Goal: Task Accomplishment & Management: Complete application form

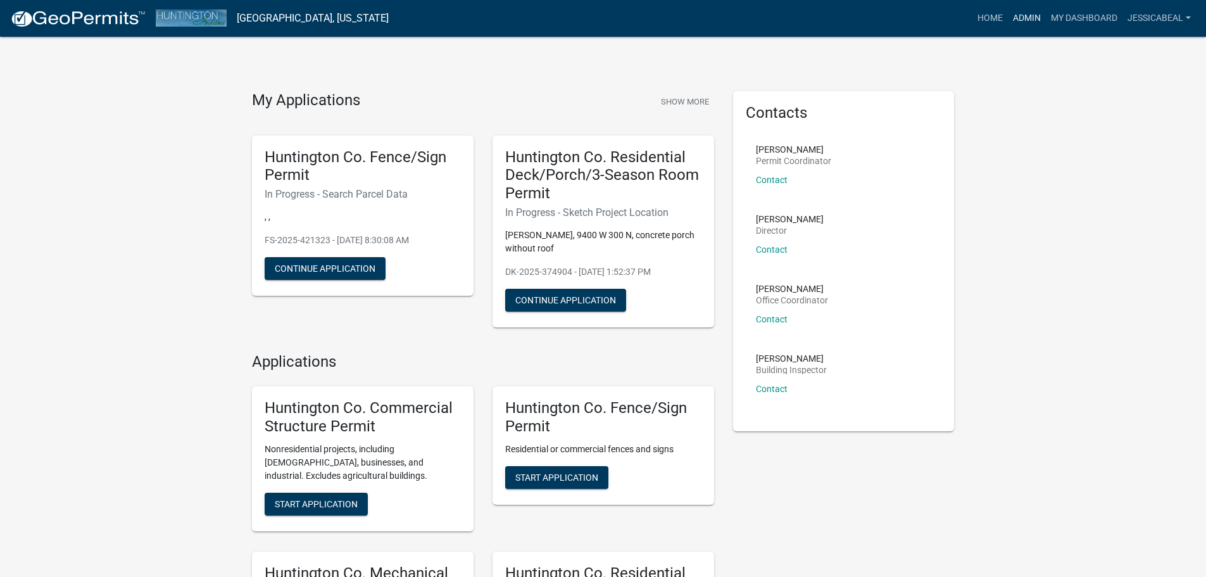
click at [1009, 14] on link "Admin" at bounding box center [1026, 18] width 38 height 24
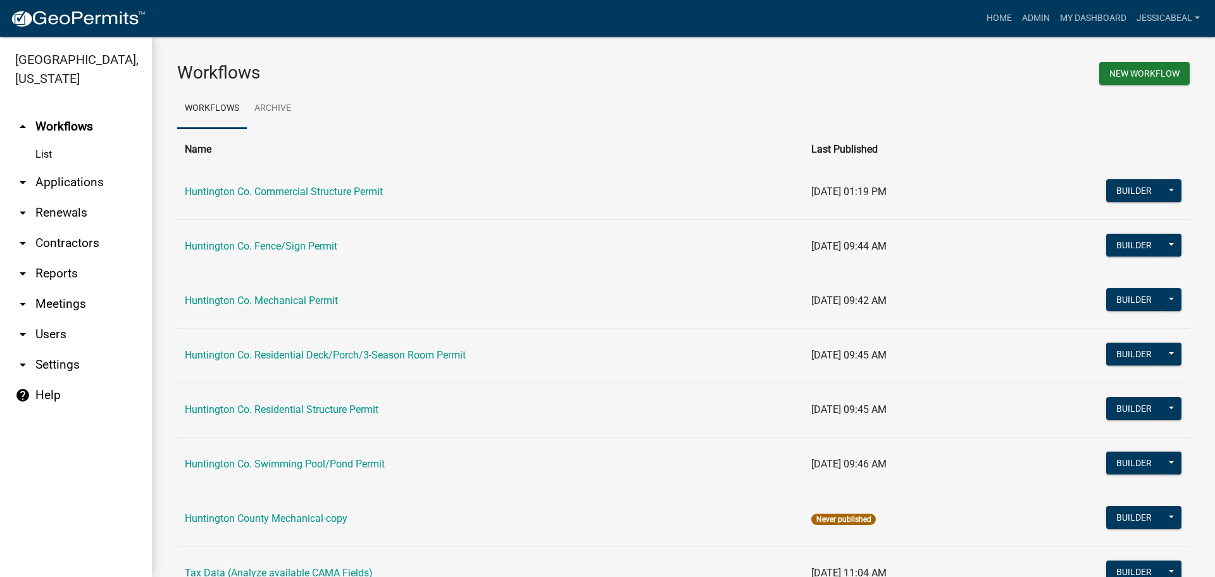
click at [68, 180] on link "arrow_drop_down Applications" at bounding box center [76, 182] width 152 height 30
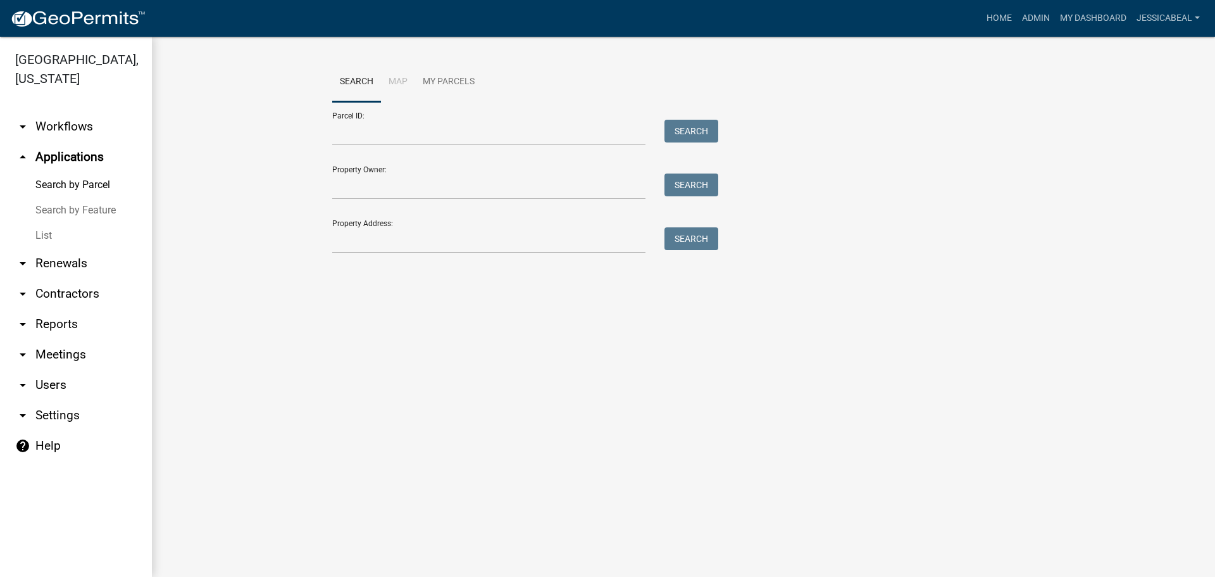
click at [54, 235] on link "List" at bounding box center [76, 235] width 152 height 25
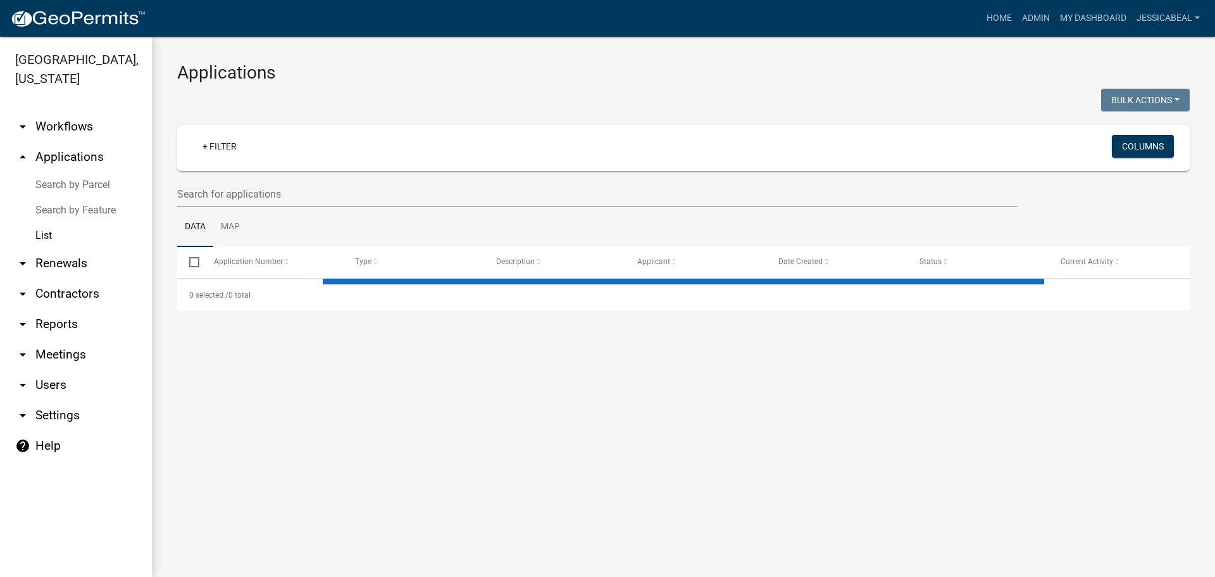
click at [212, 177] on wm-filter-builder "+ Filter Columns" at bounding box center [683, 166] width 1013 height 82
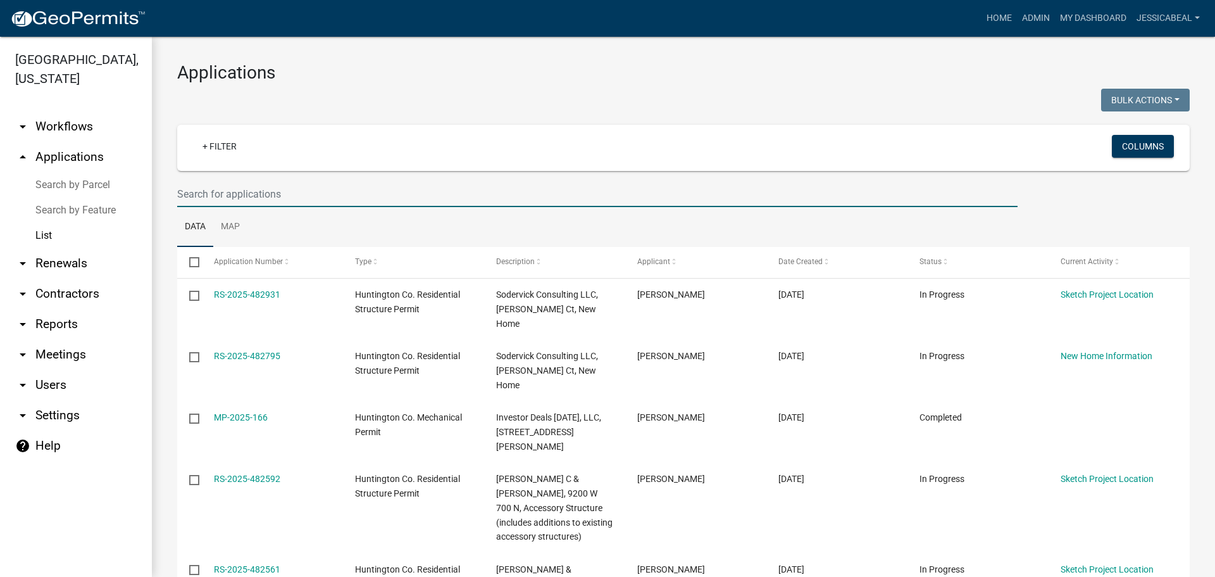
click at [213, 194] on input "text" at bounding box center [597, 194] width 840 height 26
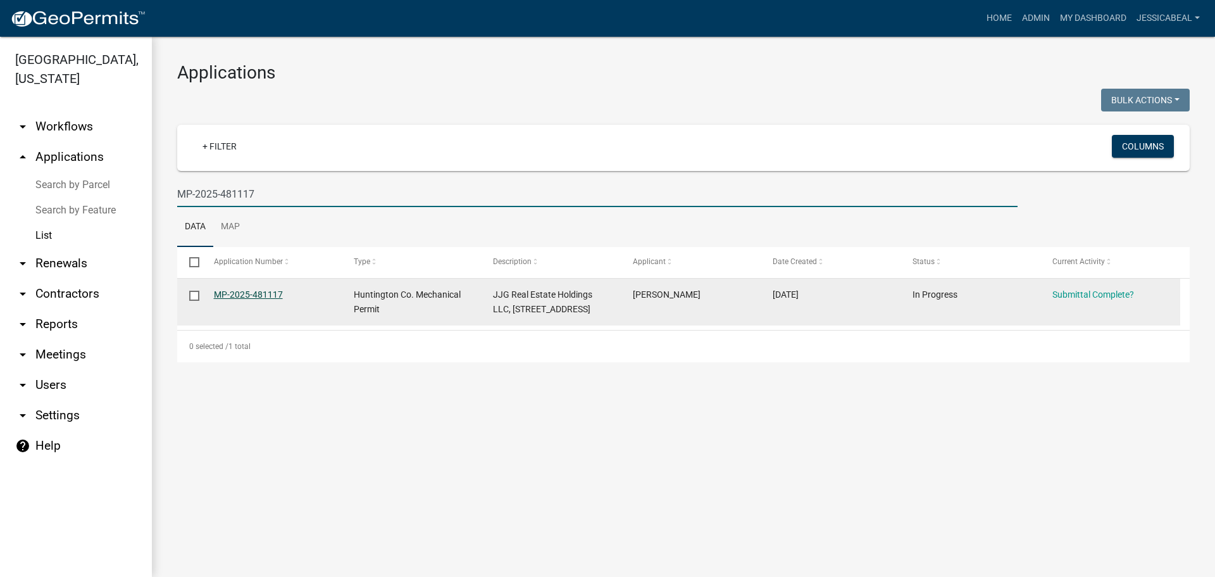
type input "MP-2025-481117"
click at [218, 299] on link "MP-2025-481117" at bounding box center [248, 294] width 69 height 10
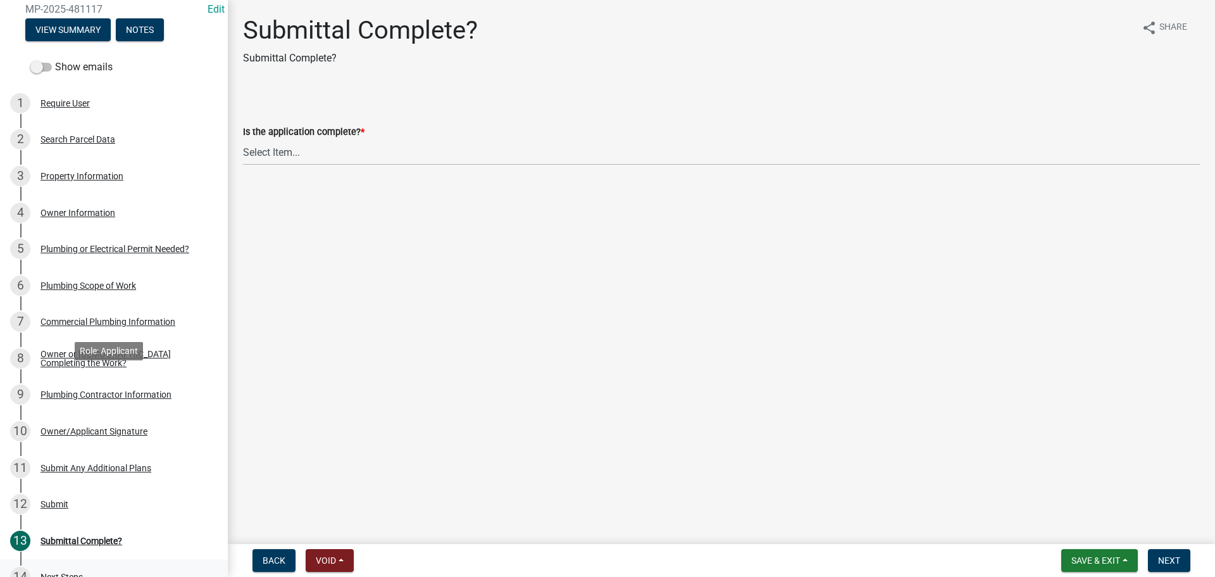
scroll to position [243, 0]
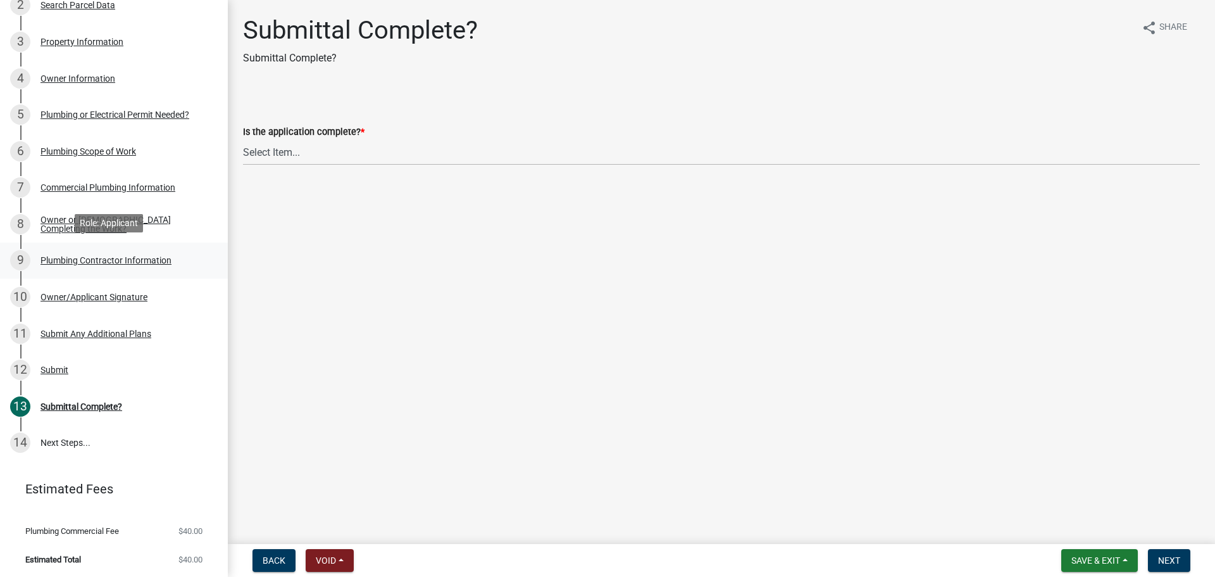
click at [67, 258] on div "Plumbing Contractor Information" at bounding box center [106, 260] width 131 height 9
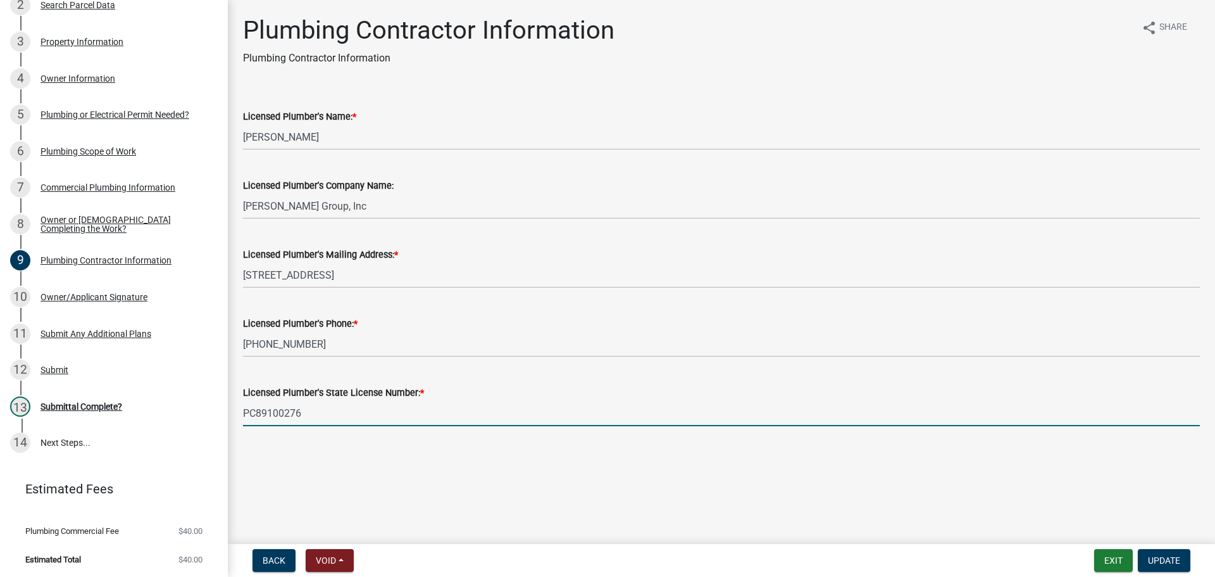
drag, startPoint x: 328, startPoint y: 418, endPoint x: 235, endPoint y: 409, distance: 94.1
click at [235, 409] on div "Licensed Plumber's State License Number: * PC89100276" at bounding box center [722, 396] width 976 height 59
paste input "12300158"
type input "PC12300158"
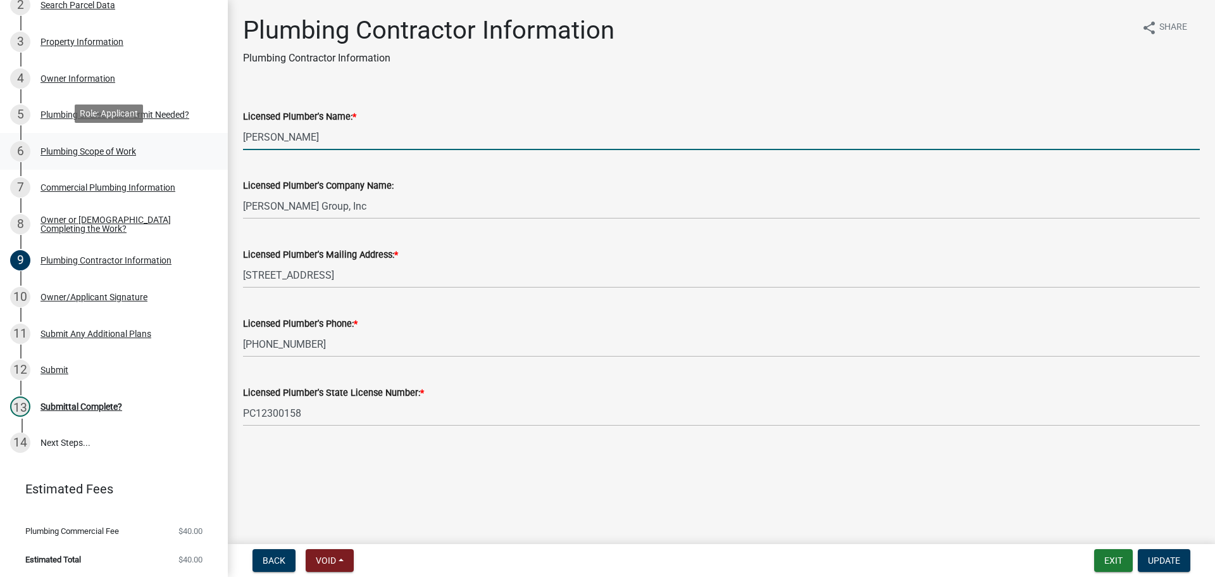
drag, startPoint x: 289, startPoint y: 138, endPoint x: 214, endPoint y: 141, distance: 74.7
click at [214, 141] on div "Huntington Co. Mechanical Permit MP-2025-481117 Edit View Summary Notes Show em…" at bounding box center [607, 288] width 1215 height 577
click at [281, 131] on input "[PERSON_NAME]" at bounding box center [721, 137] width 957 height 26
drag, startPoint x: 281, startPoint y: 137, endPoint x: 242, endPoint y: 137, distance: 39.2
click at [242, 137] on div "Licensed Plumber's Name: * [PERSON_NAME]" at bounding box center [722, 120] width 976 height 59
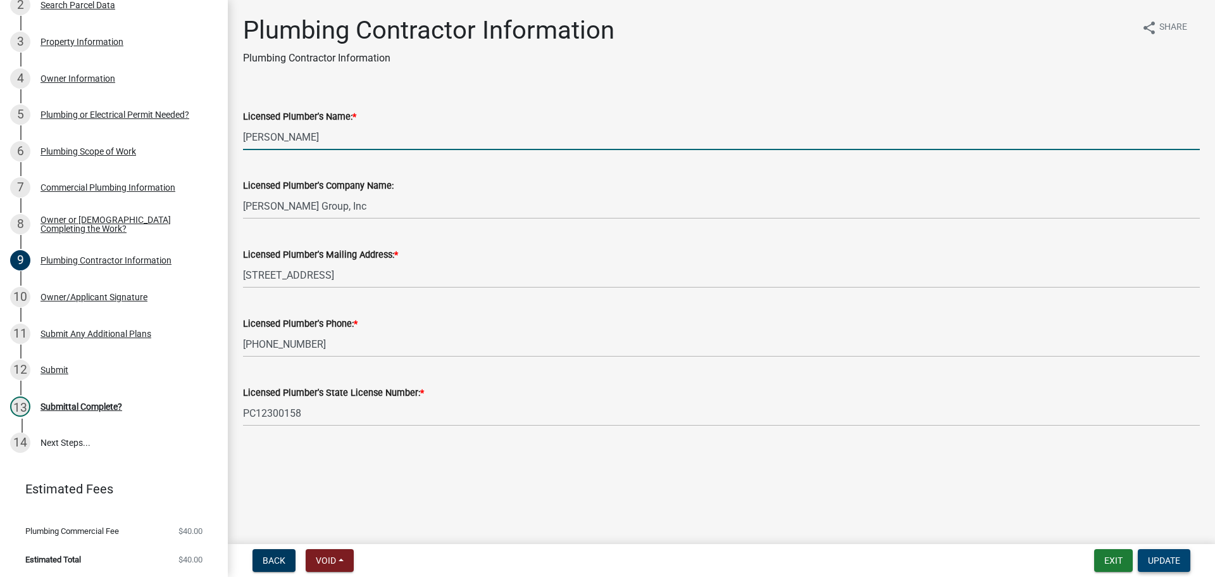
type input "[PERSON_NAME]"
click at [1148, 558] on span "Update" at bounding box center [1164, 560] width 32 height 10
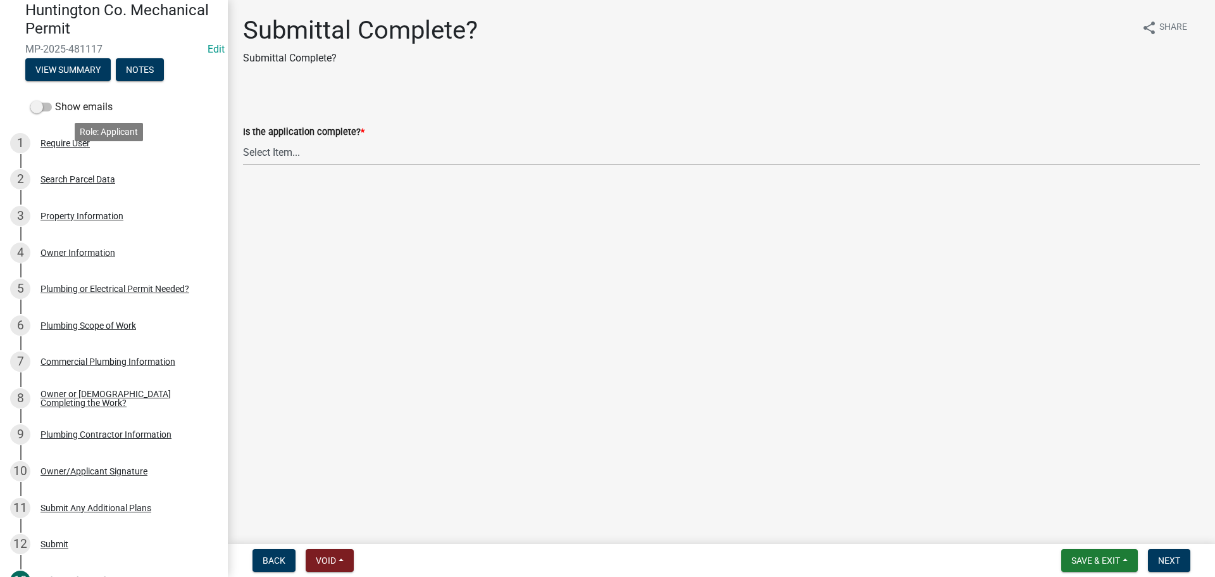
scroll to position [0, 0]
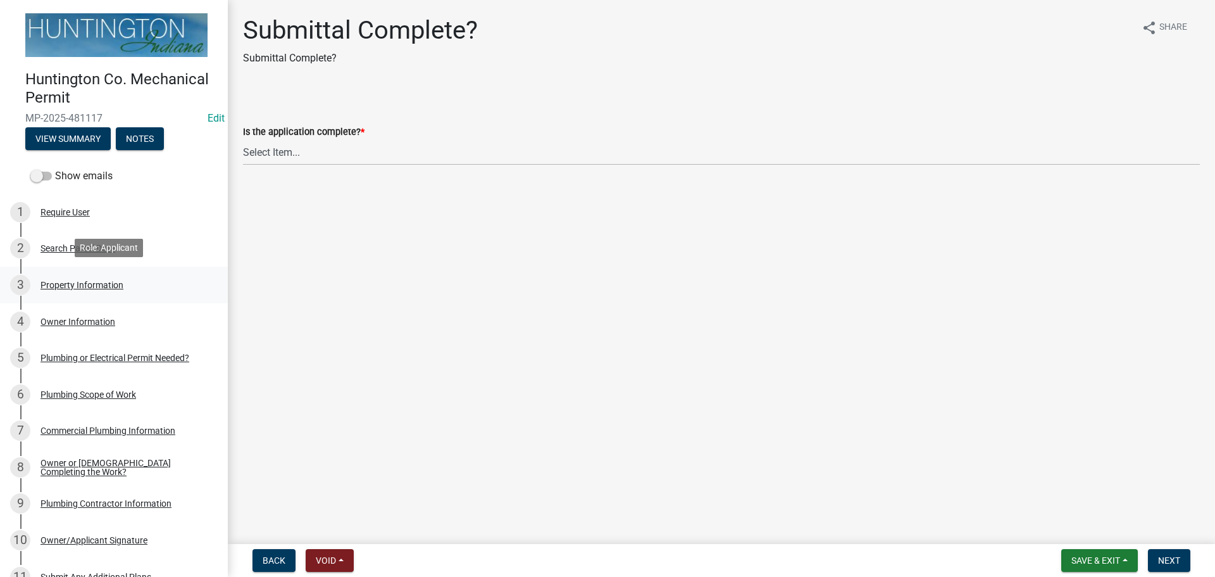
click at [69, 285] on div "Property Information" at bounding box center [82, 284] width 83 height 9
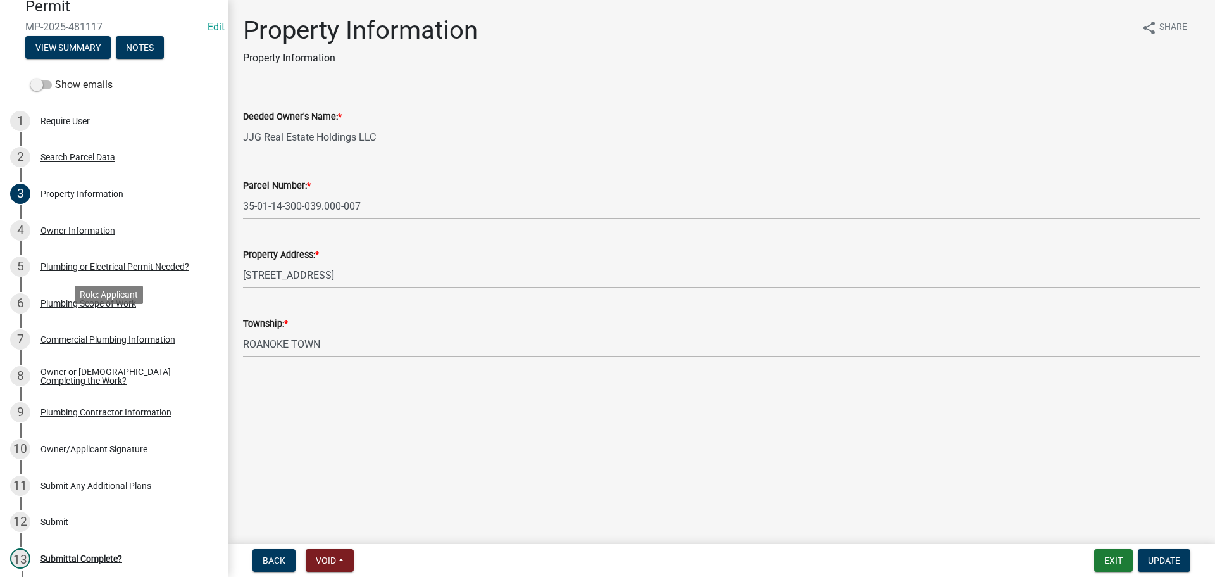
scroll to position [243, 0]
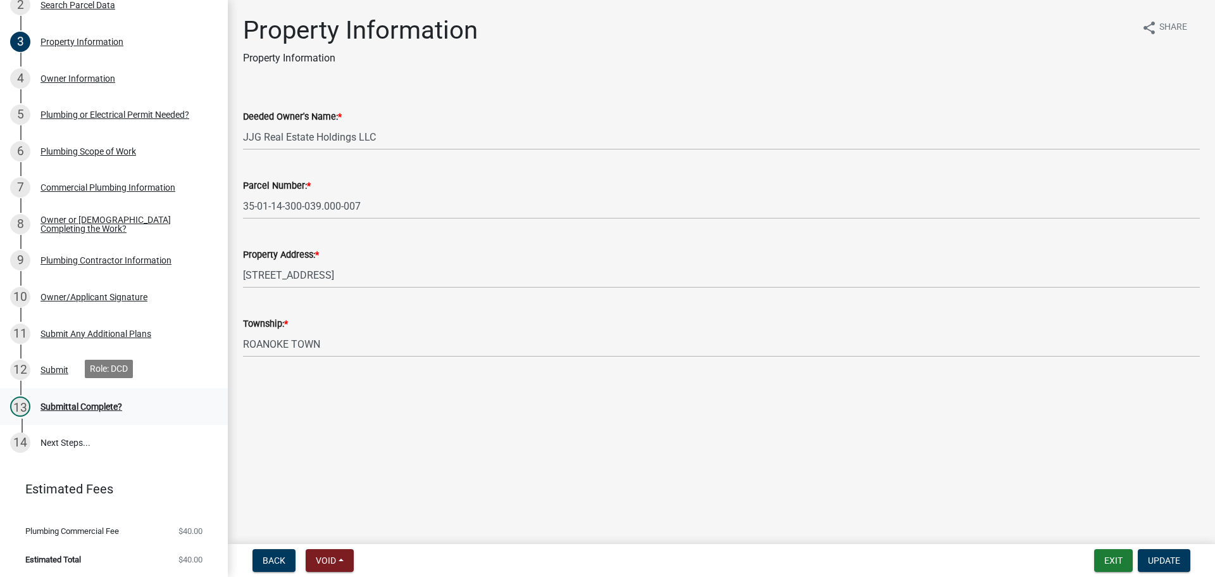
click at [82, 413] on div "13 Submittal Complete?" at bounding box center [108, 406] width 197 height 20
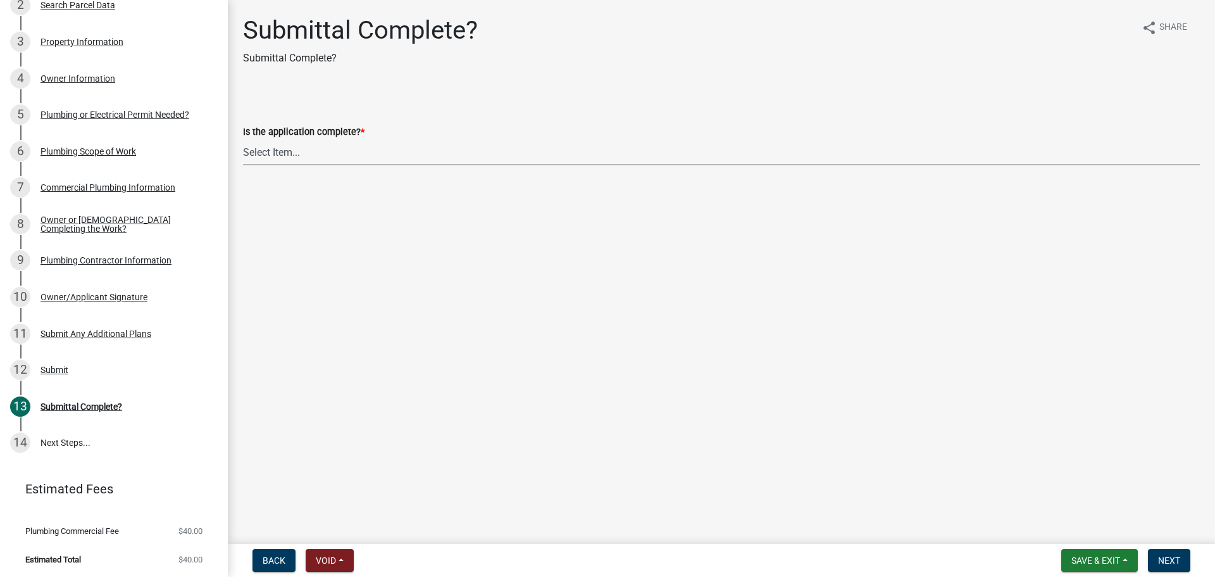
click at [297, 151] on select "Select Item... Yes No" at bounding box center [721, 152] width 957 height 26
click at [243, 139] on select "Select Item... Yes No" at bounding box center [721, 152] width 957 height 26
select select "1782a9c7-7323-4da6-ac5b-f89a69a3d723"
click at [1189, 563] on button "Next" at bounding box center [1169, 560] width 42 height 23
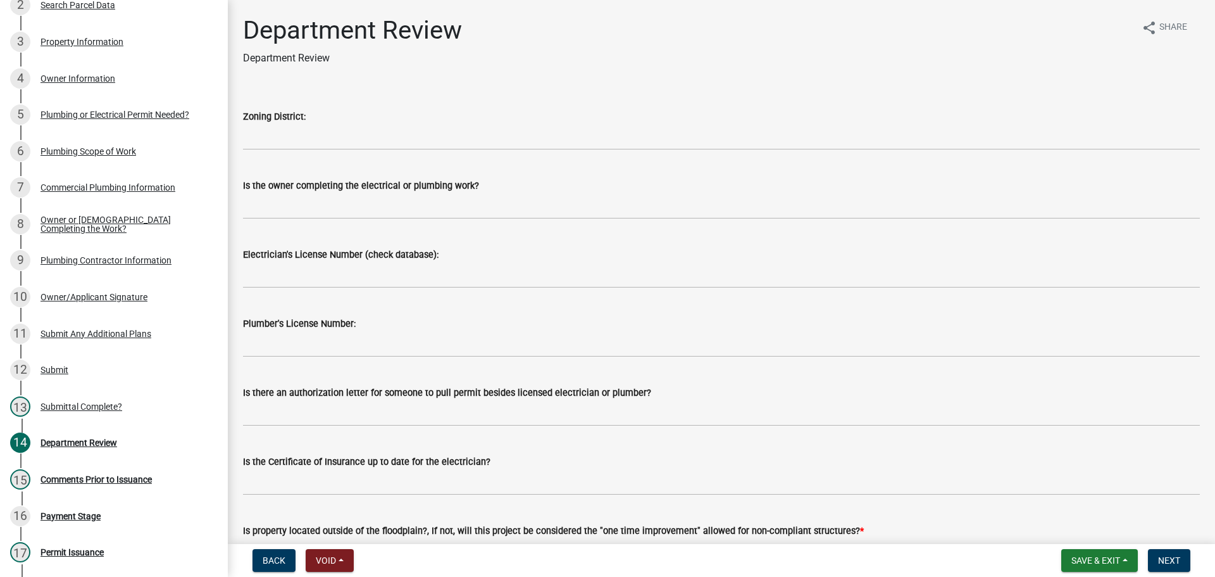
click at [331, 123] on div "Zoning District:" at bounding box center [721, 116] width 957 height 15
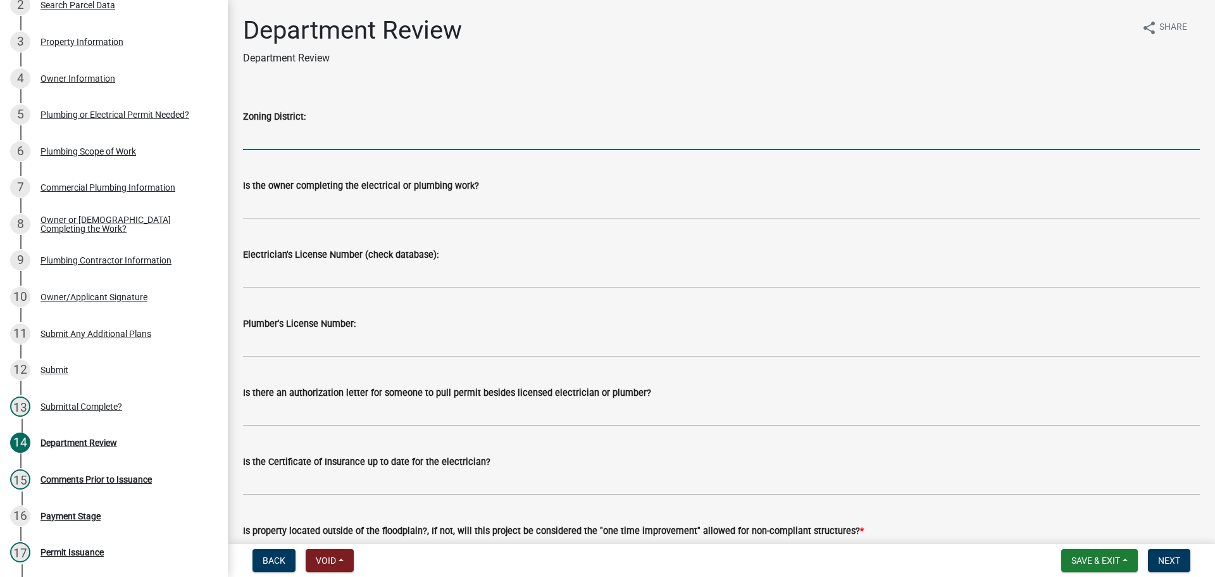
click at [333, 142] on input "Zoning District:" at bounding box center [721, 137] width 957 height 26
click at [280, 131] on input "Zoning District:" at bounding box center [721, 137] width 957 height 26
type input "GB"
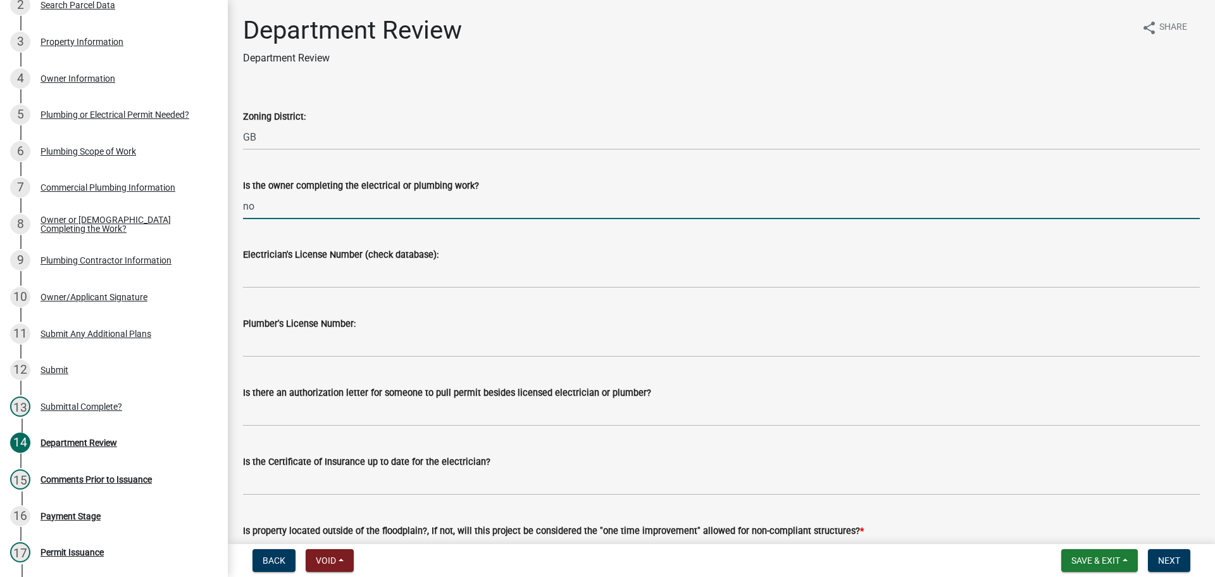
type input "no"
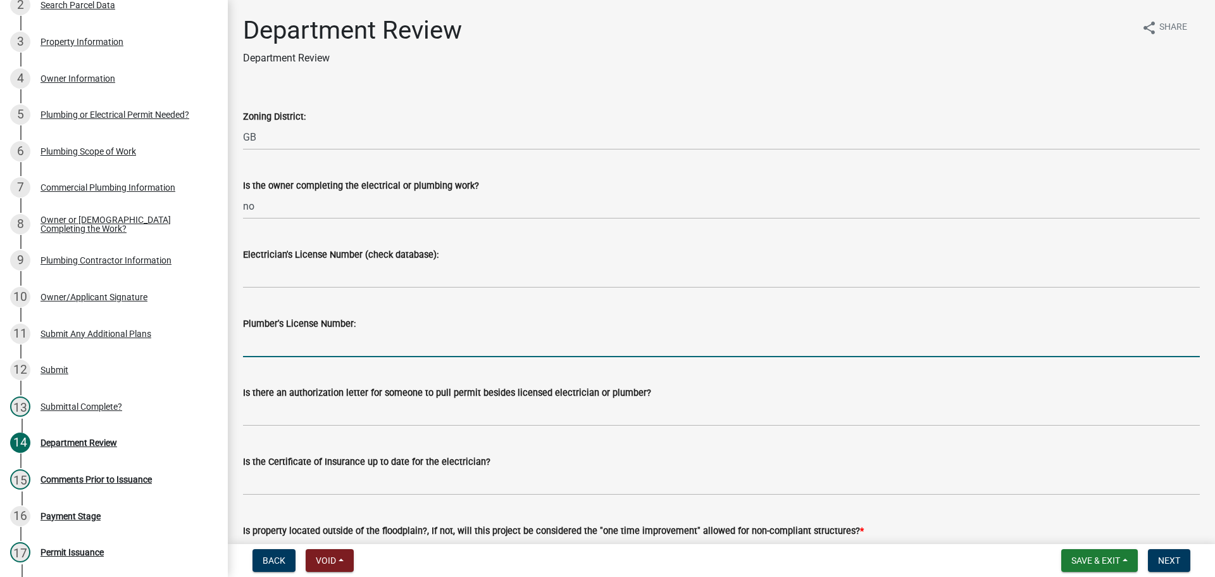
paste input "PC12300158"
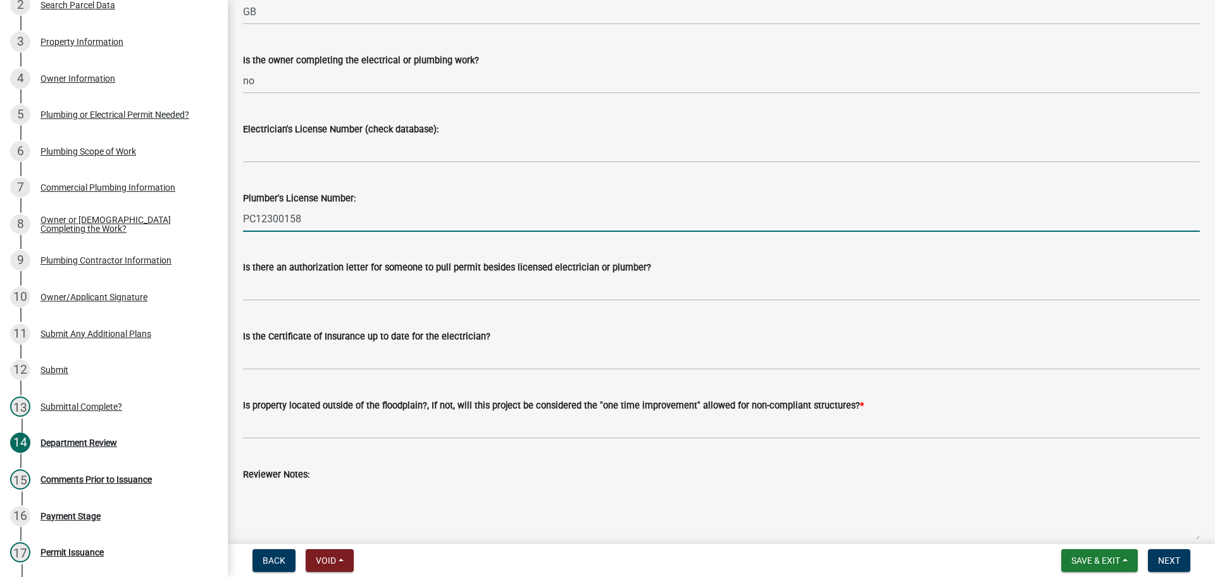
scroll to position [127, 0]
type input "PC12300158"
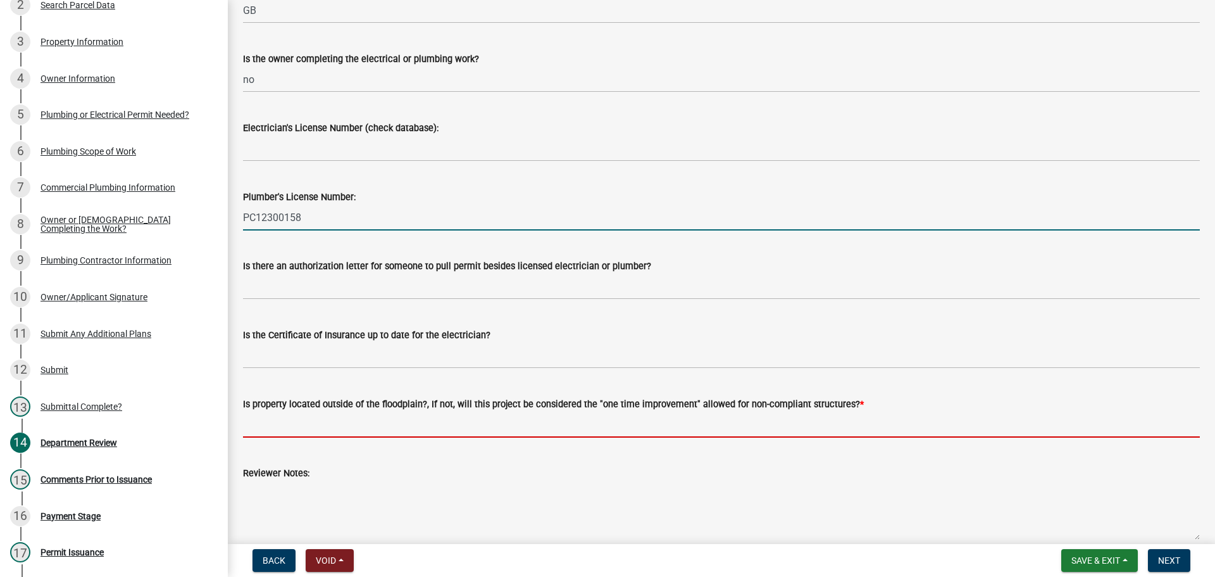
click at [298, 425] on input "Is property located outside of the floodplain?, If not, will this project be co…" at bounding box center [721, 424] width 957 height 26
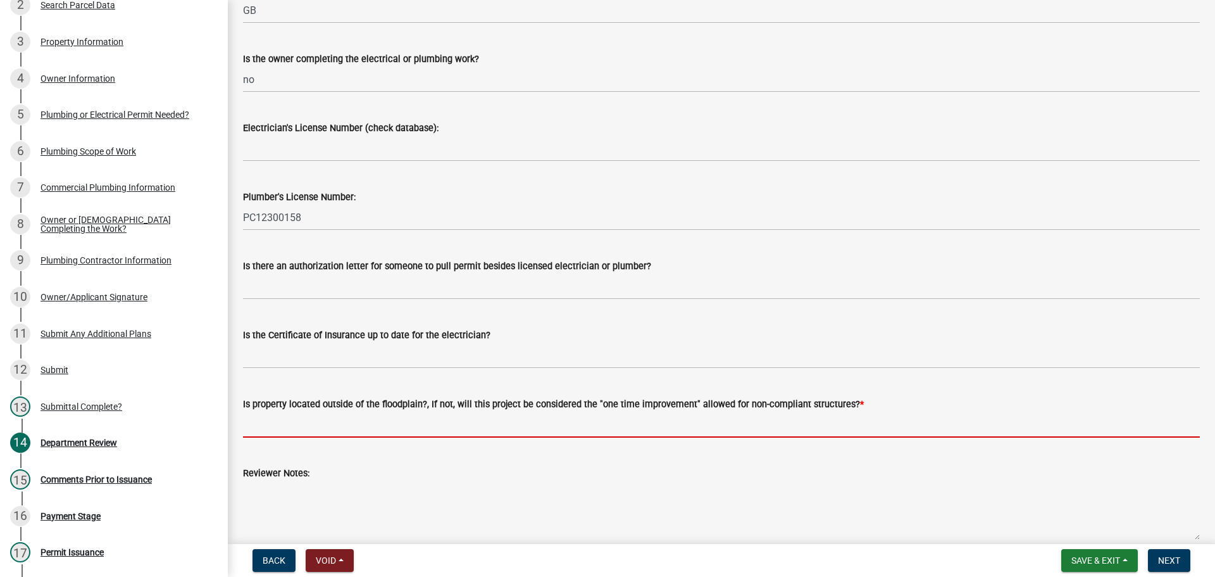
type input "no"
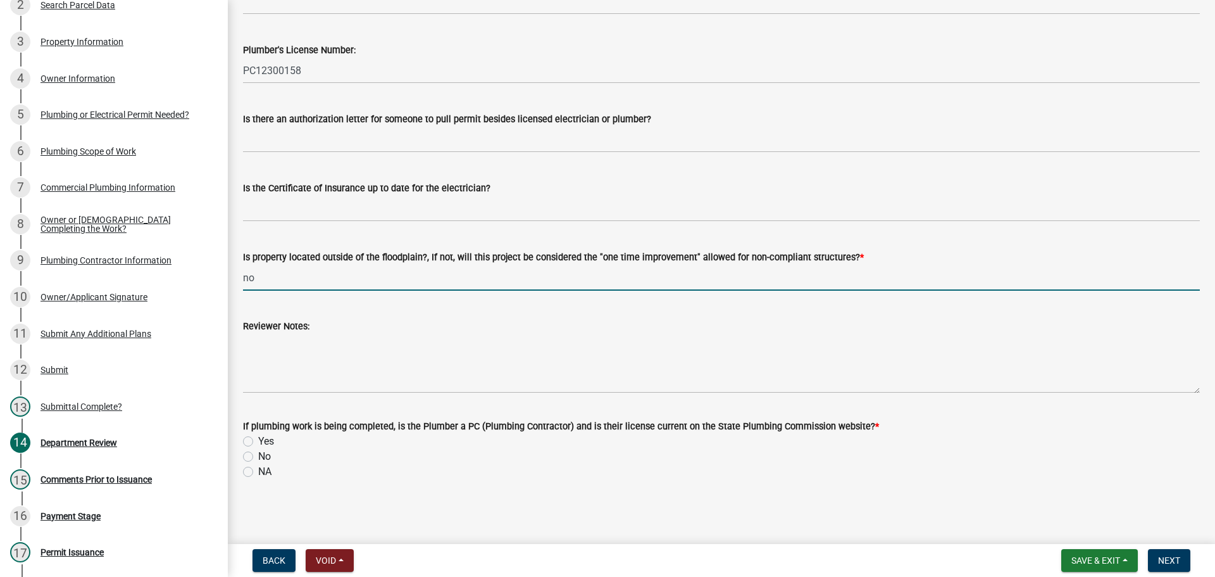
scroll to position [275, 0]
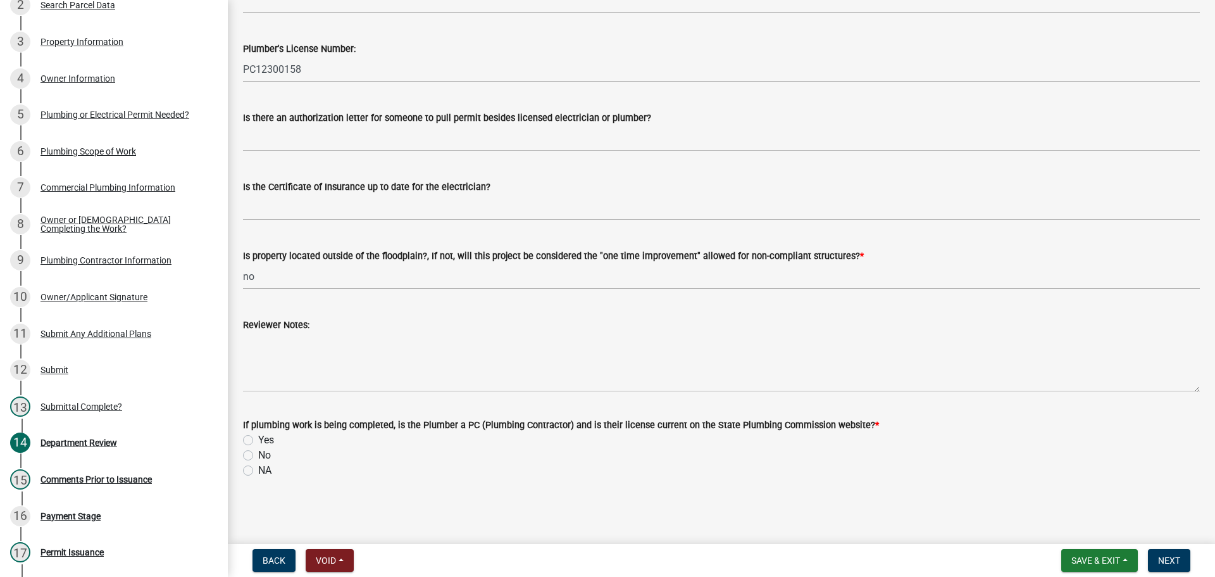
click at [258, 440] on label "Yes" at bounding box center [266, 439] width 16 height 15
click at [258, 440] on input "Yes" at bounding box center [262, 436] width 8 height 8
radio input "true"
click at [1168, 558] on span "Next" at bounding box center [1169, 560] width 22 height 10
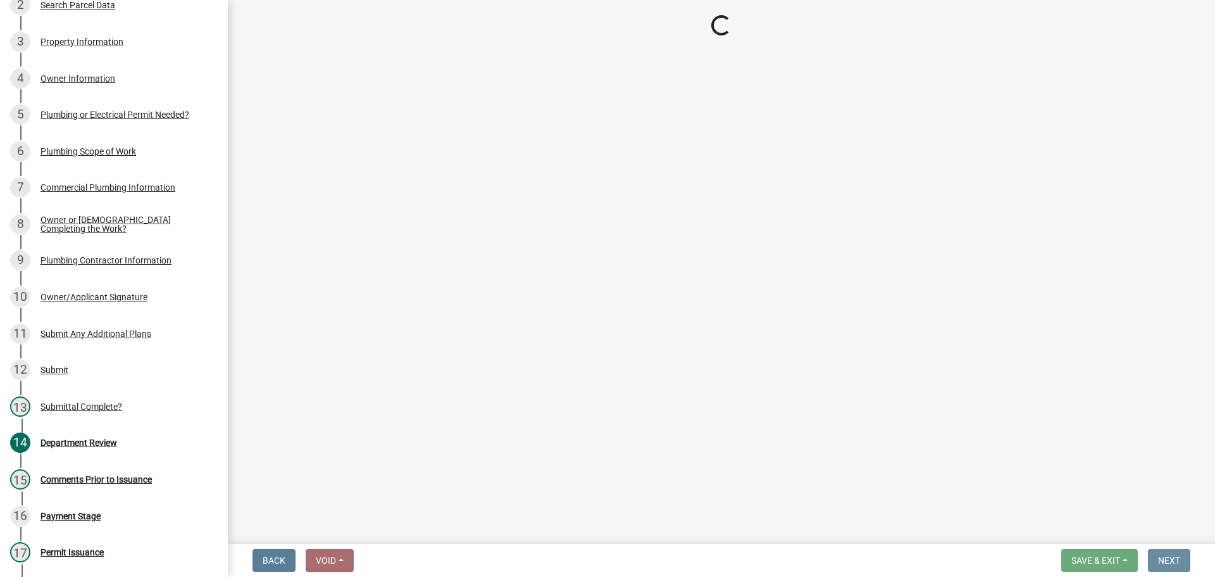
scroll to position [0, 0]
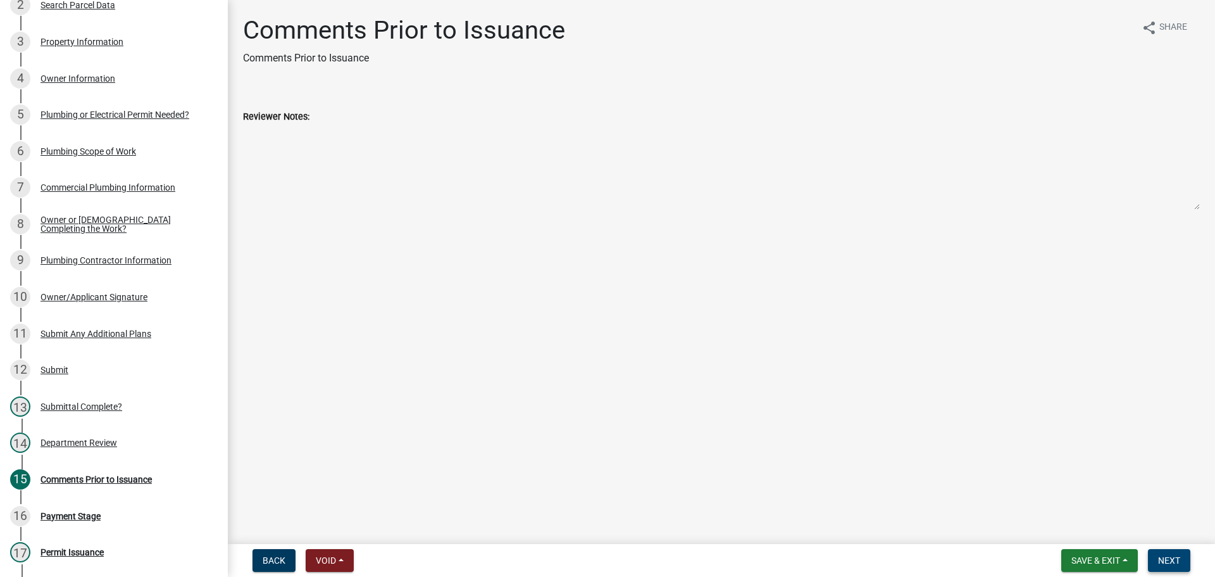
click at [1168, 558] on span "Next" at bounding box center [1169, 560] width 22 height 10
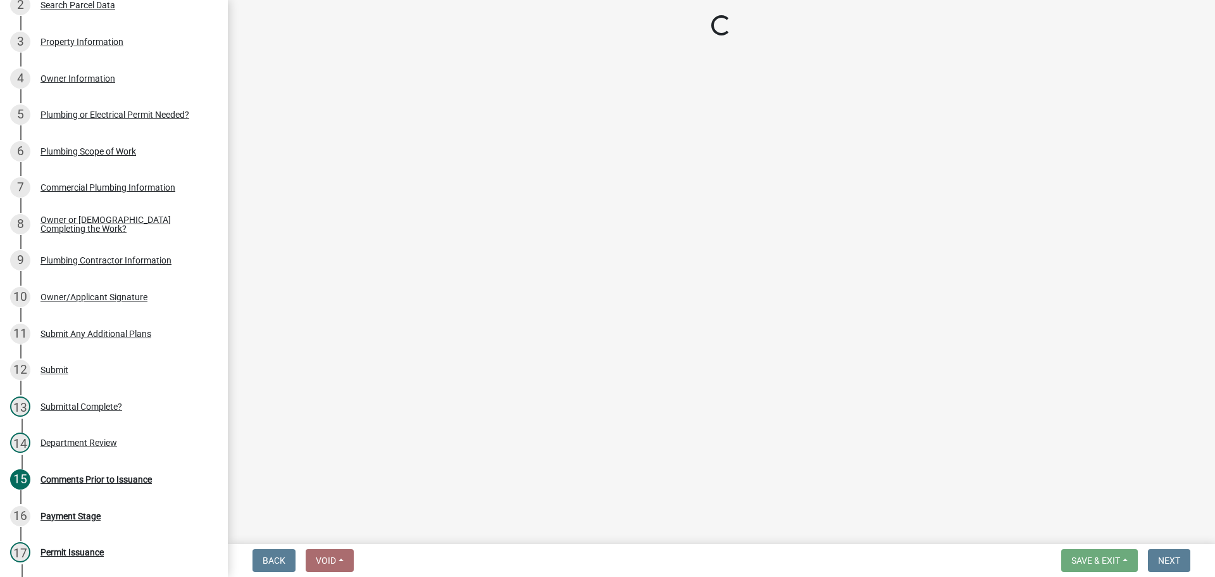
select select "3: 3"
